Goal: Transaction & Acquisition: Download file/media

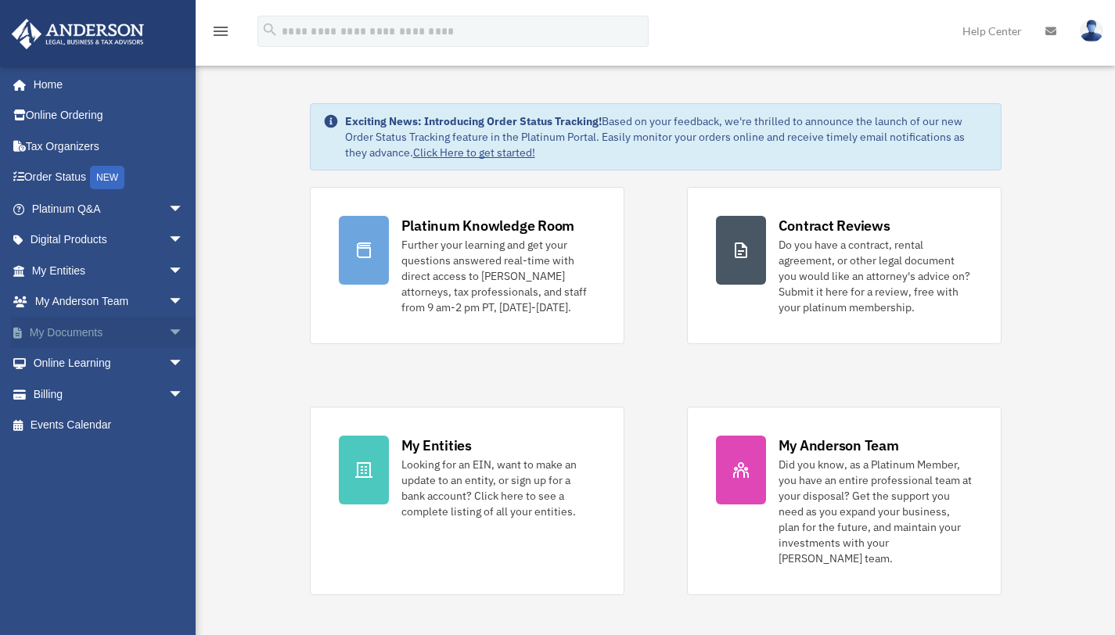
click at [168, 328] on span "arrow_drop_down" at bounding box center [183, 333] width 31 height 32
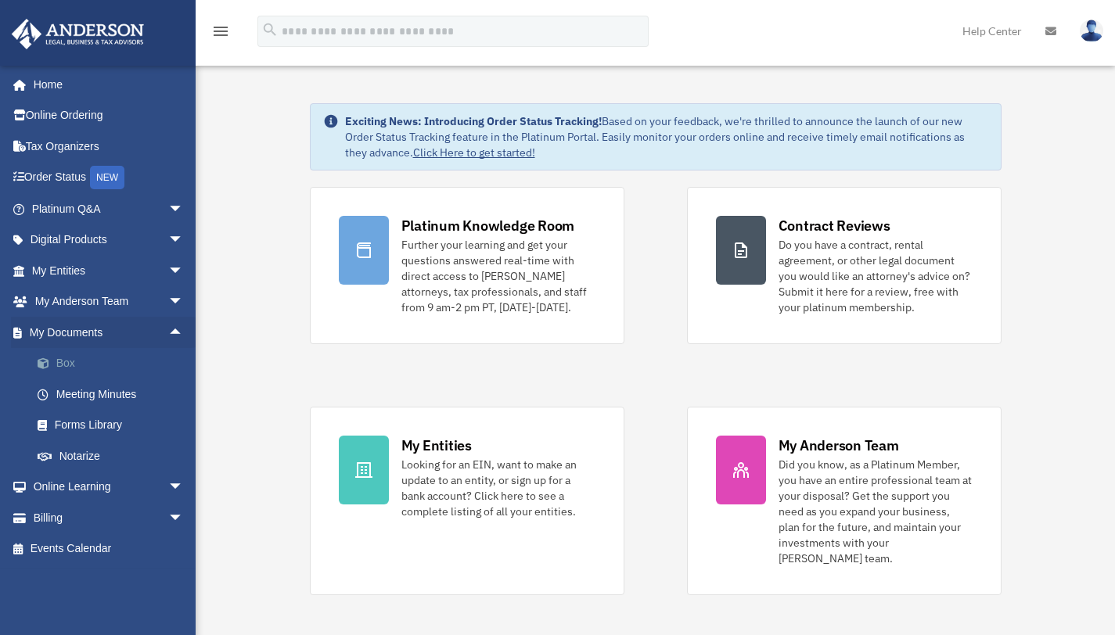
click at [76, 362] on link "Box" at bounding box center [114, 363] width 185 height 31
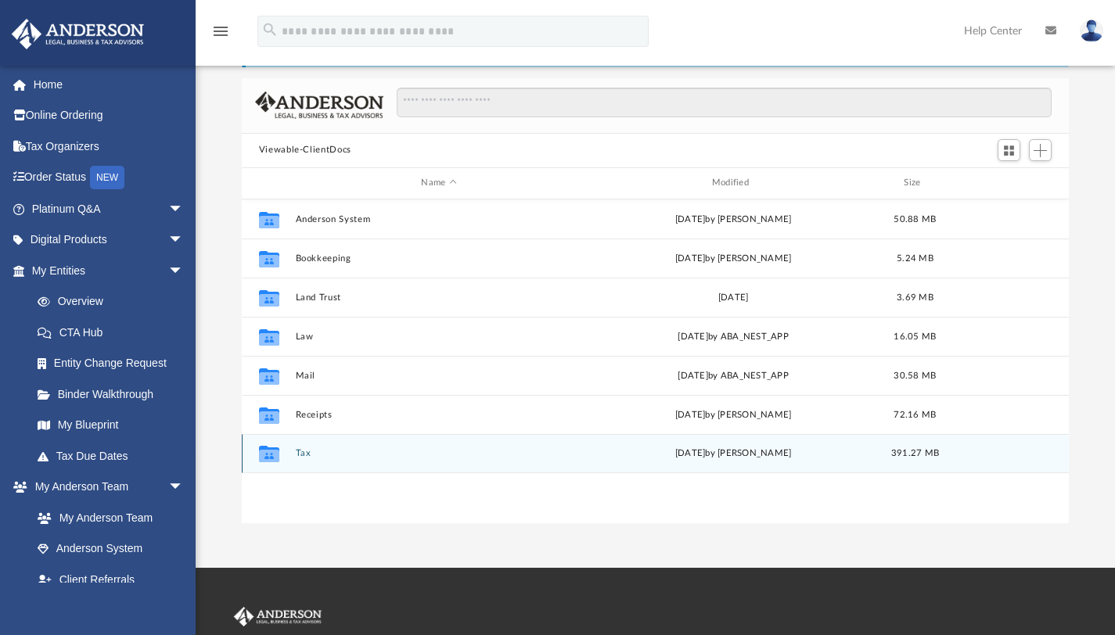
scroll to position [71, 0]
click at [300, 452] on button "Tax" at bounding box center [438, 452] width 287 height 10
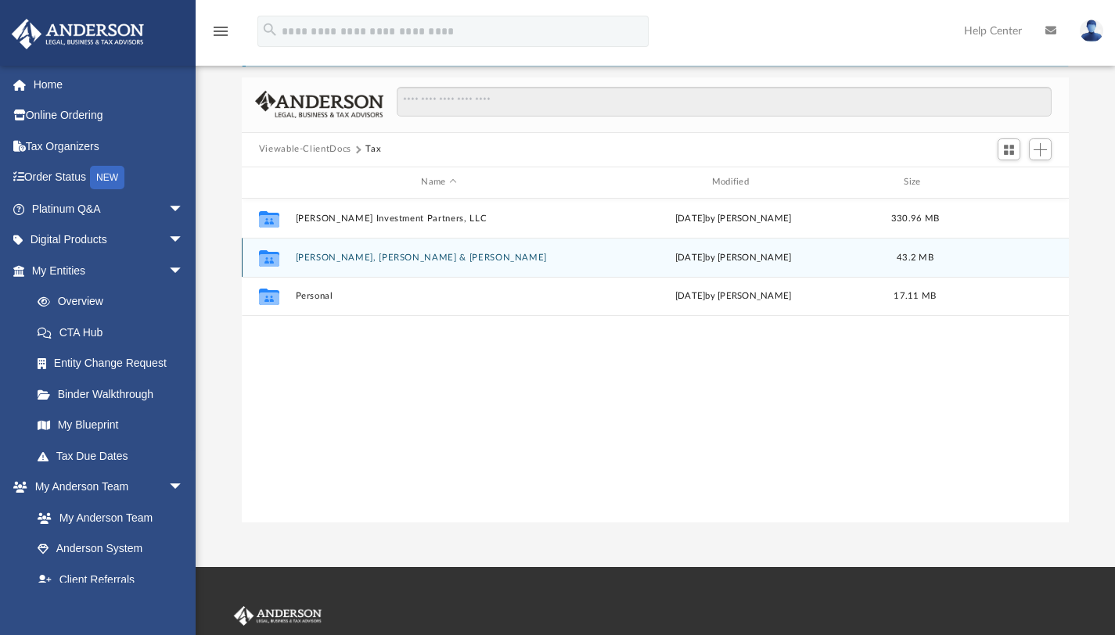
click at [354, 253] on button "Gurrusquieta Jr., Donaciano & Abigail" at bounding box center [438, 257] width 287 height 10
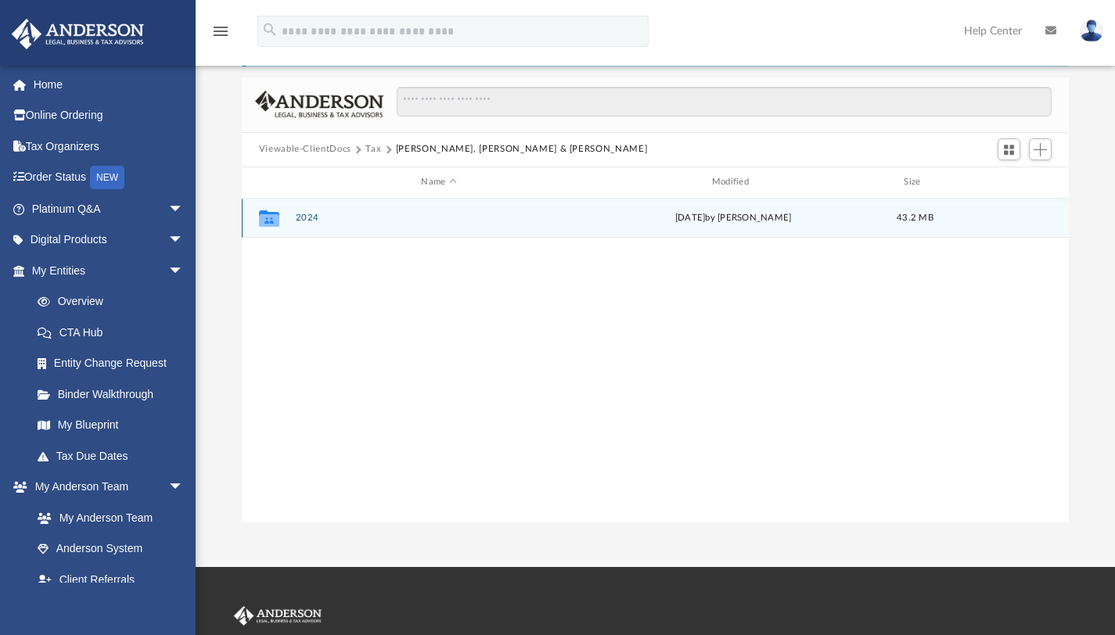
click at [303, 217] on button "2024" at bounding box center [438, 218] width 287 height 10
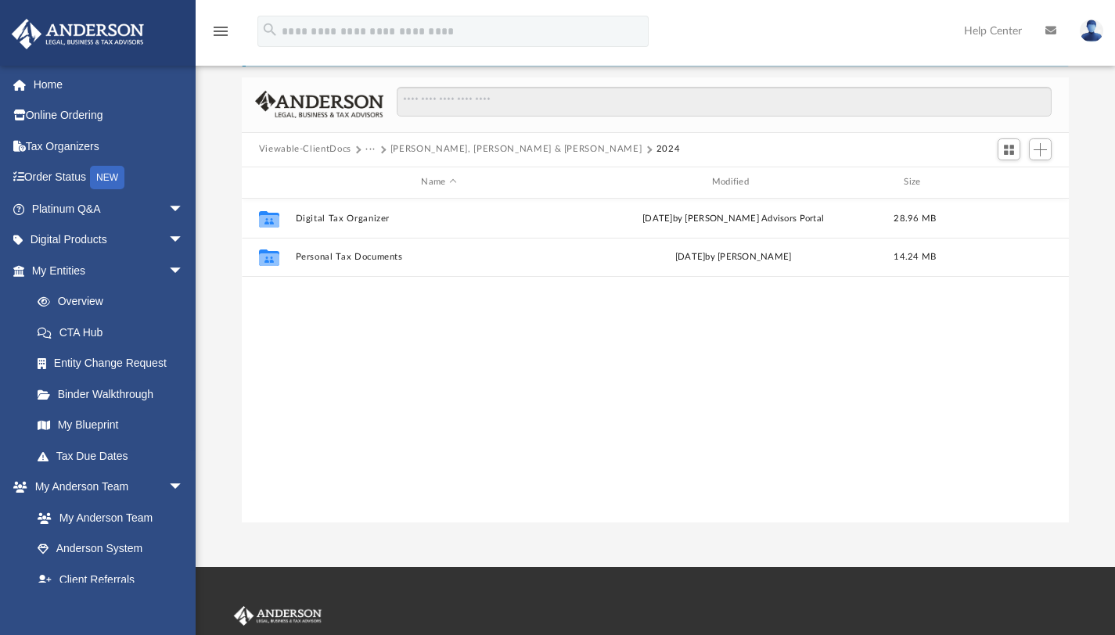
click at [418, 149] on button "Gurrusquieta Jr., Donaciano & Abigail" at bounding box center [516, 149] width 252 height 14
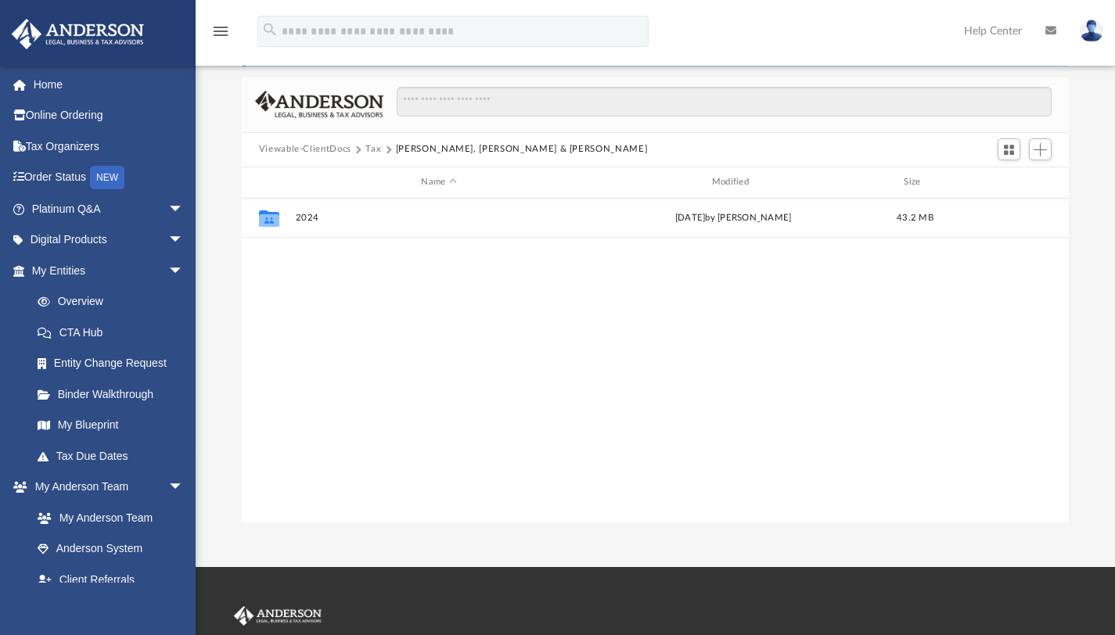
click at [368, 149] on button "Tax" at bounding box center [373, 149] width 16 height 14
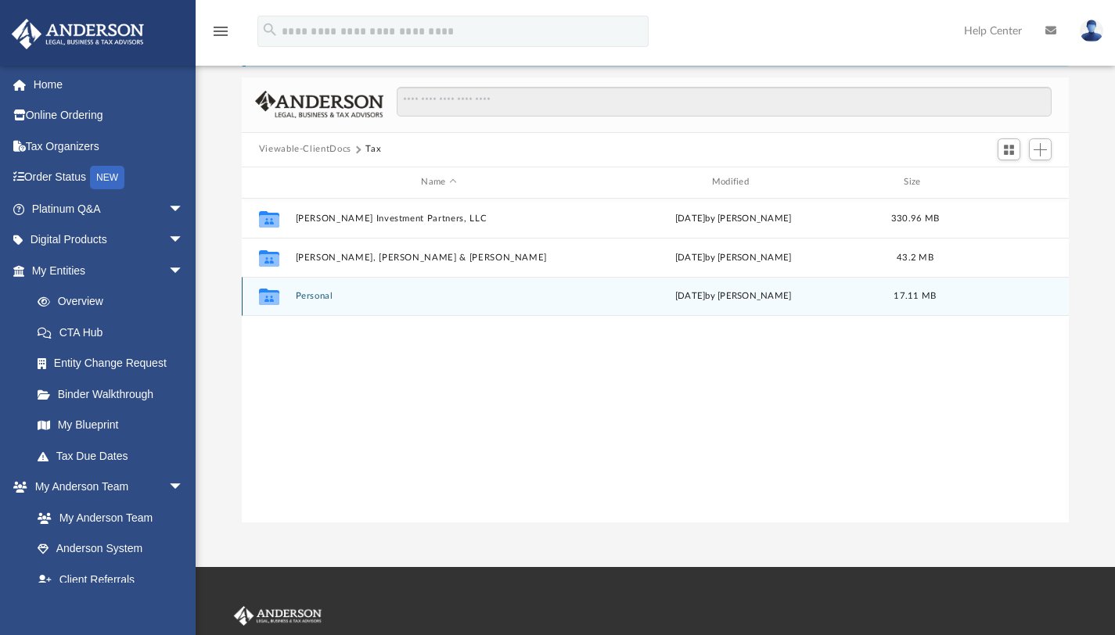
click at [310, 292] on button "Personal" at bounding box center [438, 296] width 287 height 10
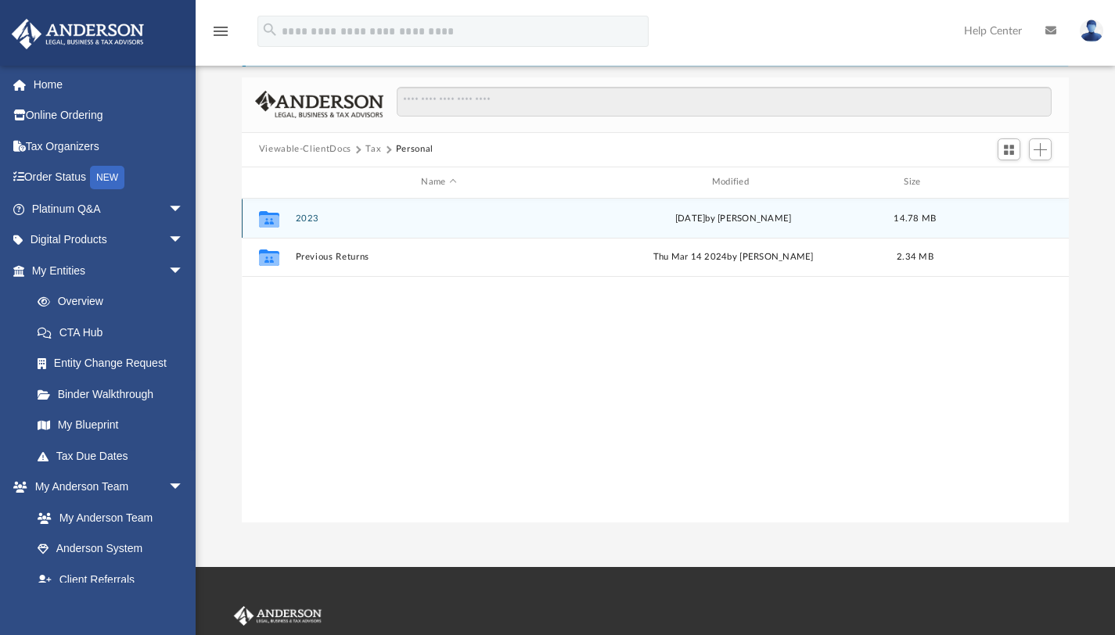
click at [305, 216] on button "2023" at bounding box center [438, 218] width 287 height 10
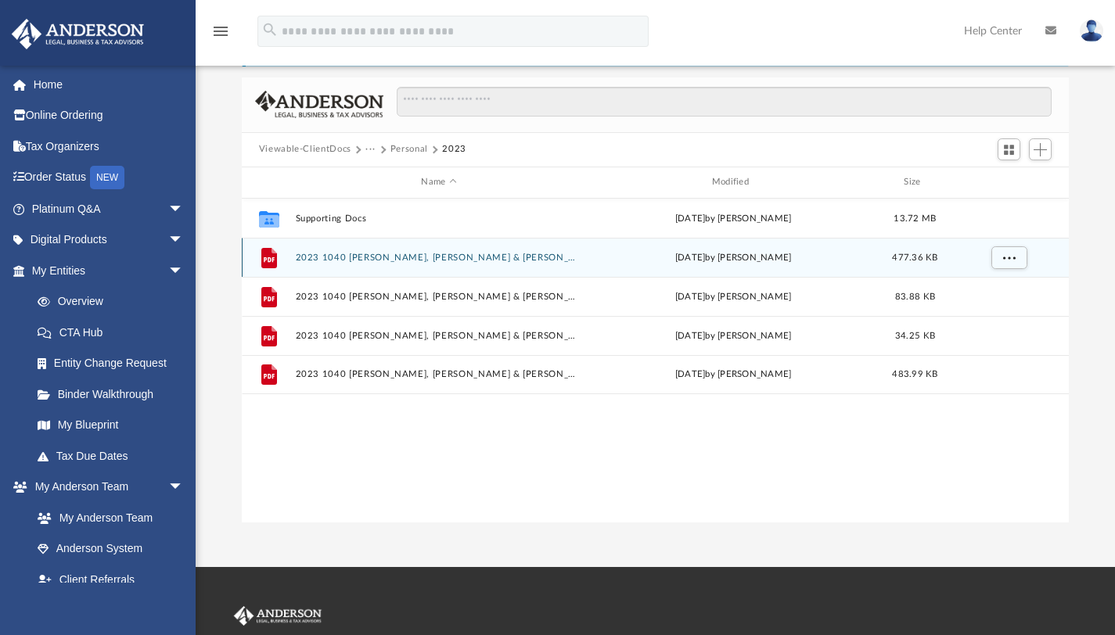
click at [506, 257] on button "2023 1040 Gurrusquieta Jr., Donaciano & Abigail - Completed Copy.pdf" at bounding box center [438, 257] width 287 height 10
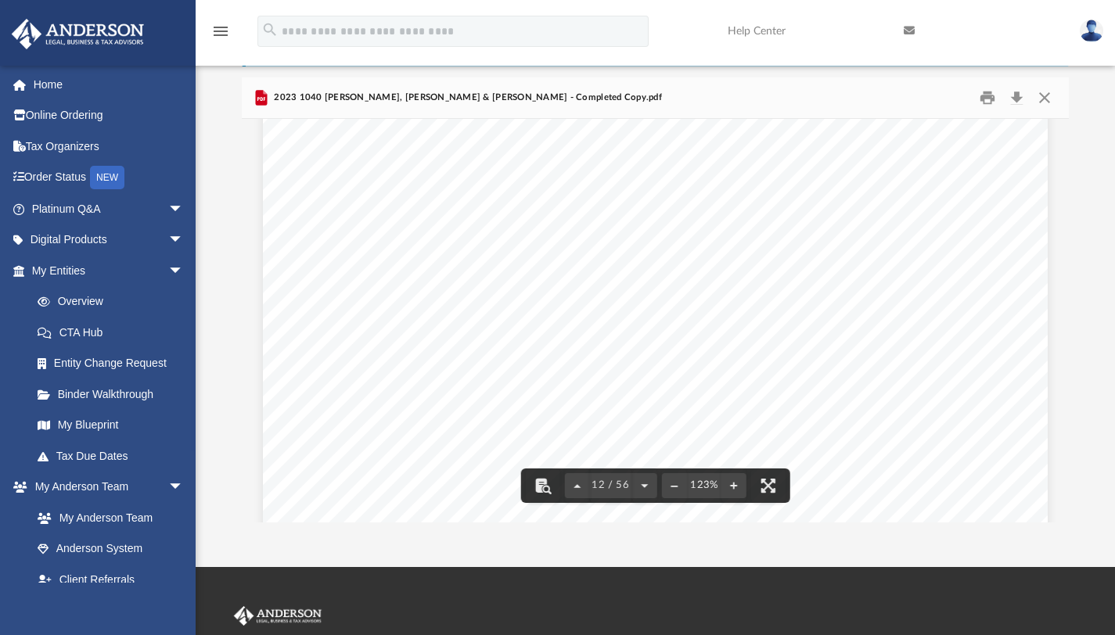
scroll to position [11796, 0]
click at [1016, 99] on button "Download" at bounding box center [1016, 97] width 28 height 24
click at [1043, 95] on button "Close" at bounding box center [1044, 97] width 28 height 24
